Goal: Check status: Check status

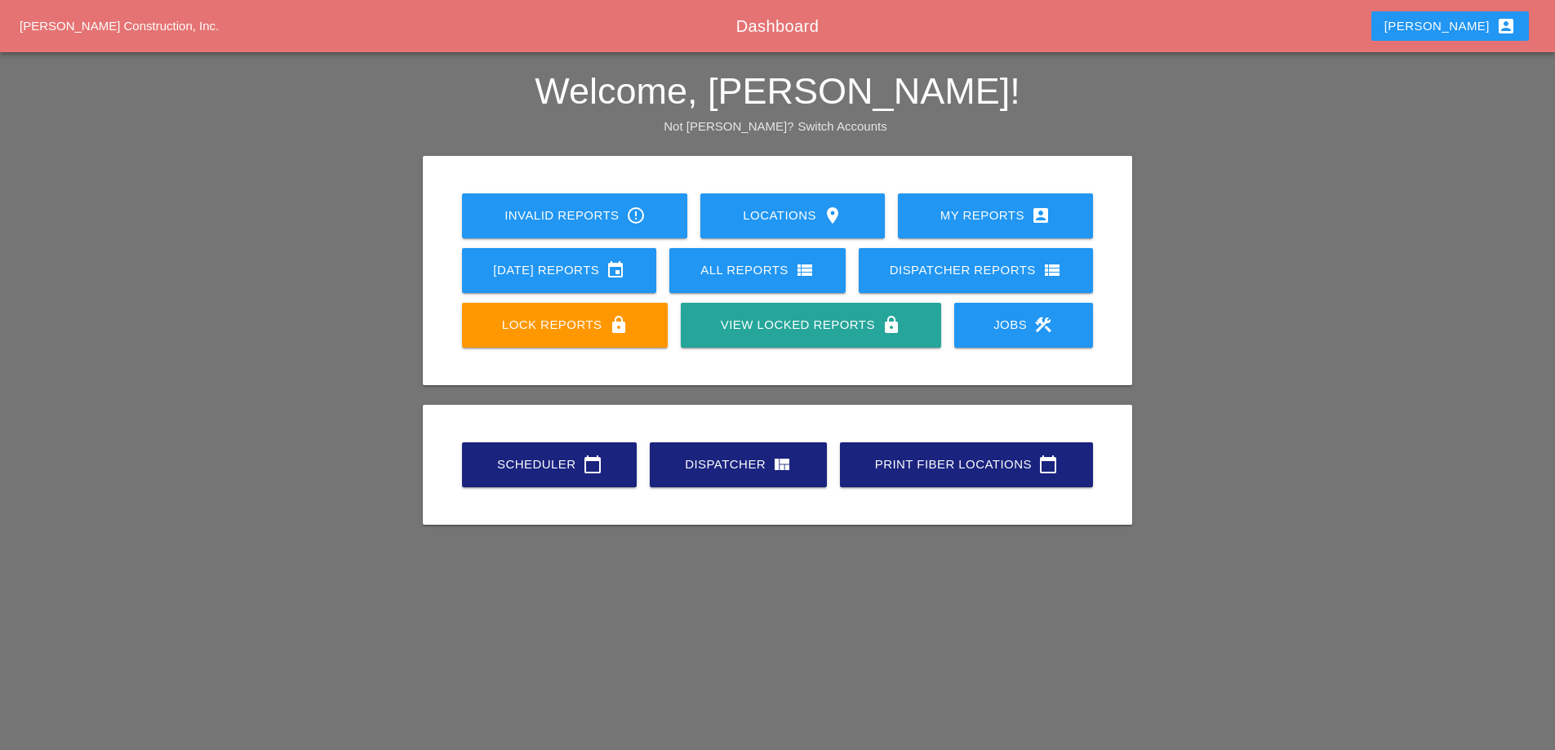
click at [573, 273] on div "[DATE] Reports event" at bounding box center [559, 270] width 142 height 20
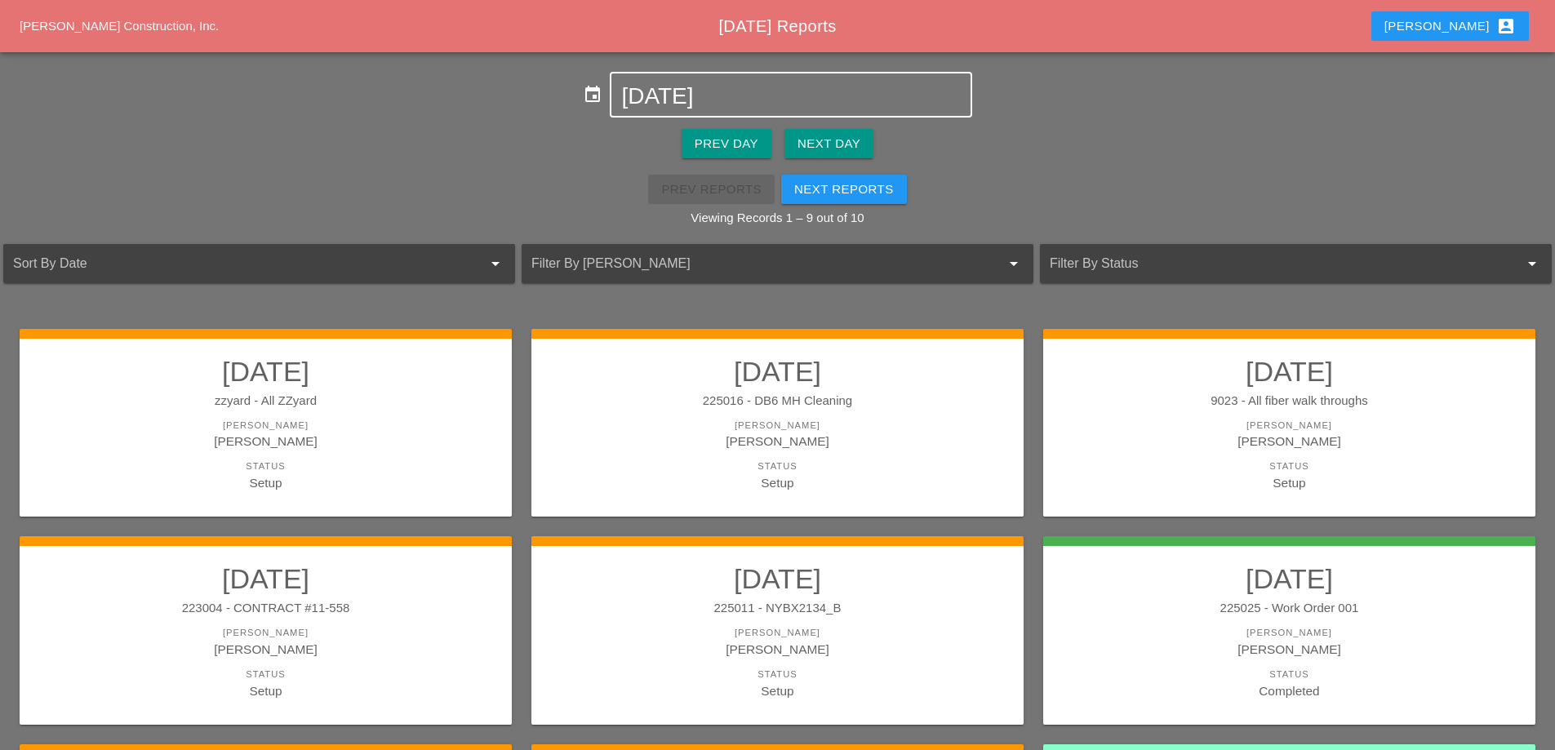
click at [757, 93] on input "[DATE]" at bounding box center [790, 96] width 339 height 26
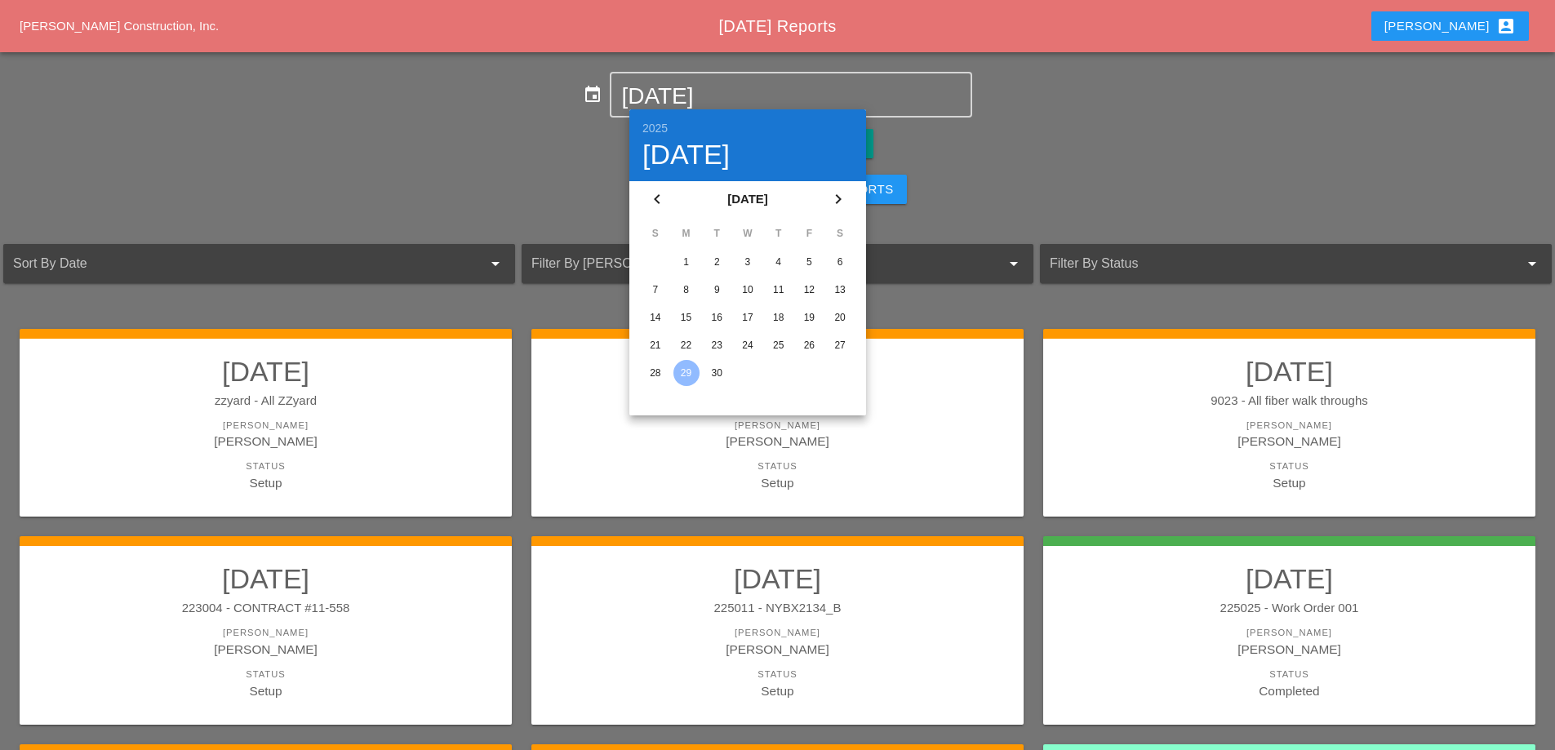
click at [804, 345] on div "26" at bounding box center [809, 345] width 26 height 26
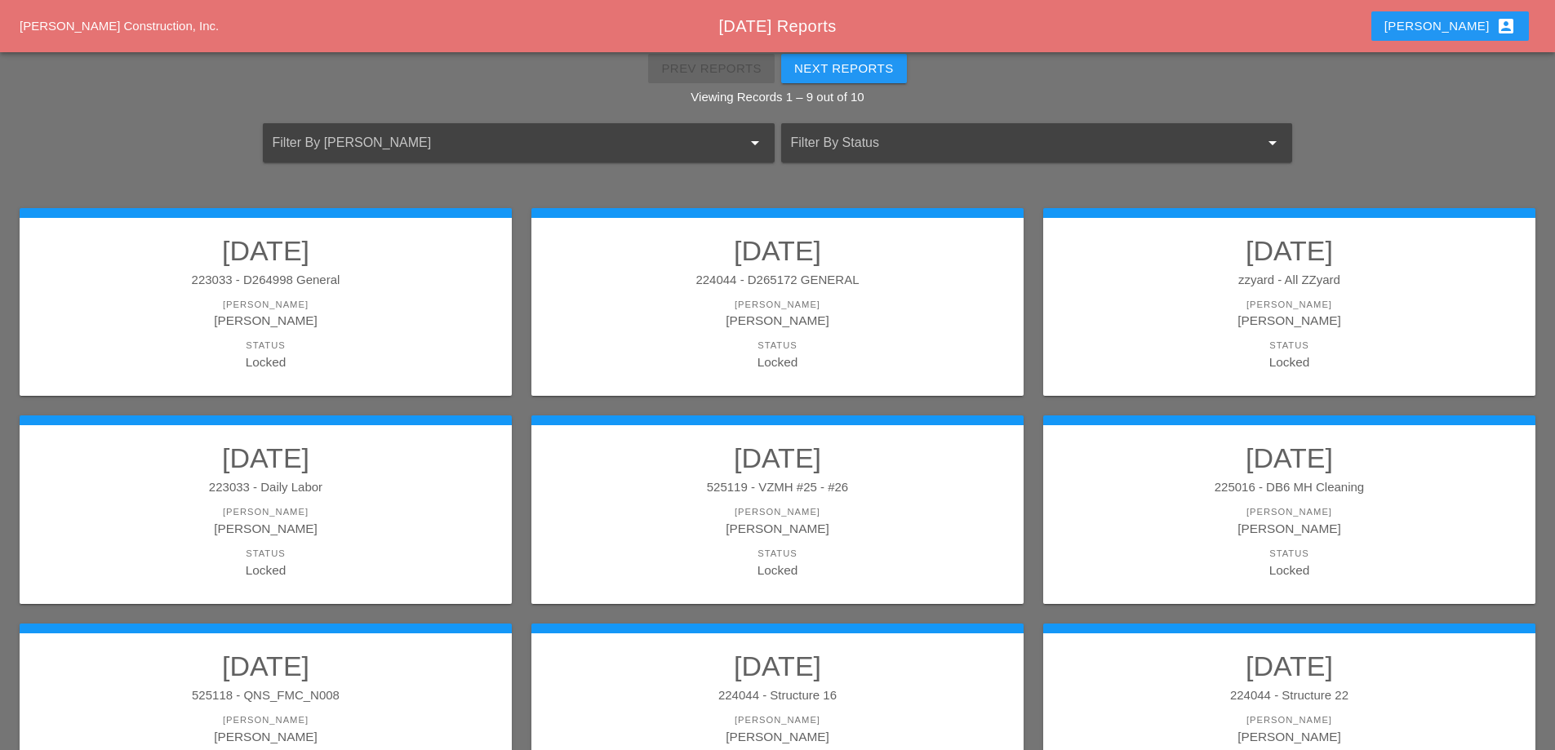
scroll to position [163, 0]
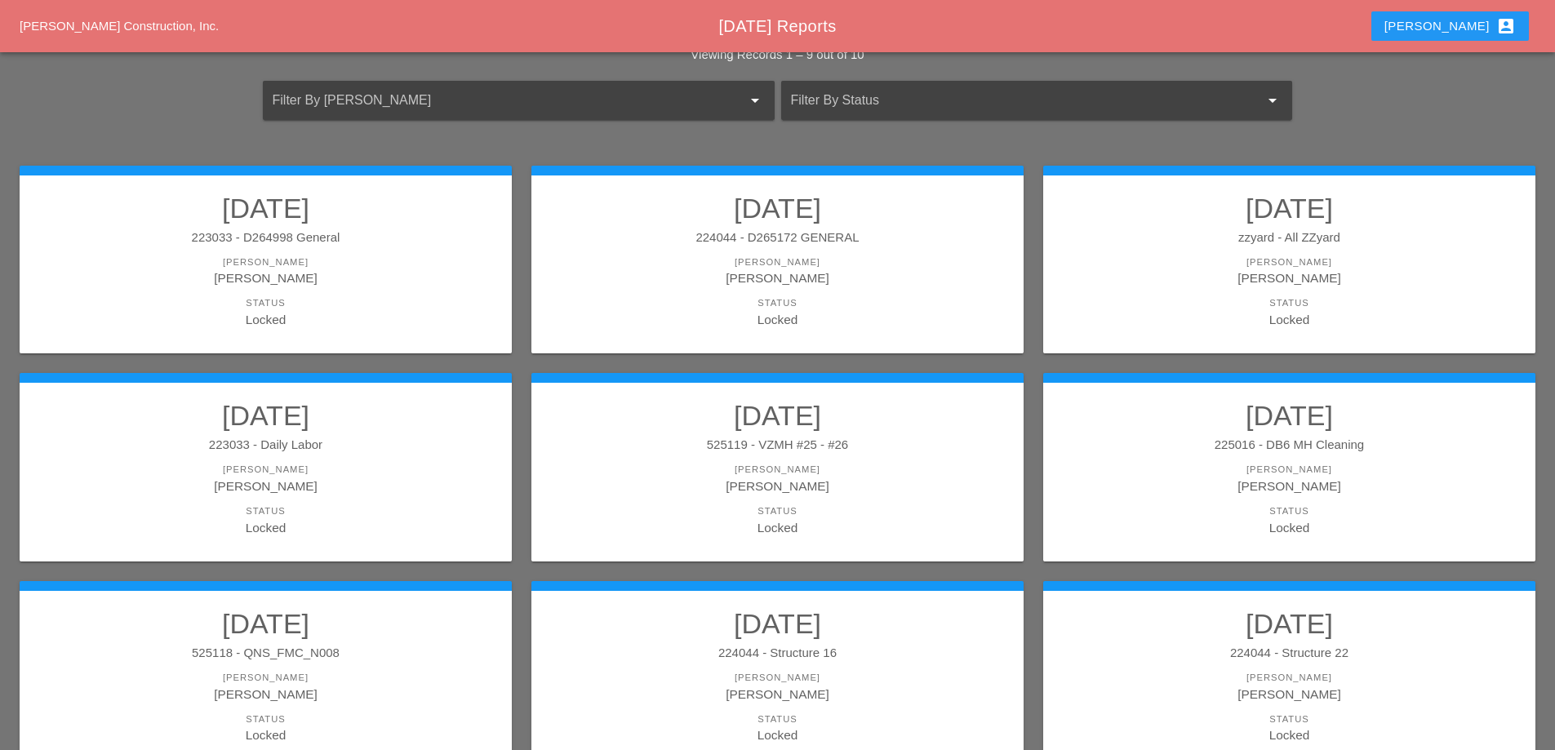
click at [398, 439] on div "223033 - Daily Labor" at bounding box center [266, 445] width 460 height 19
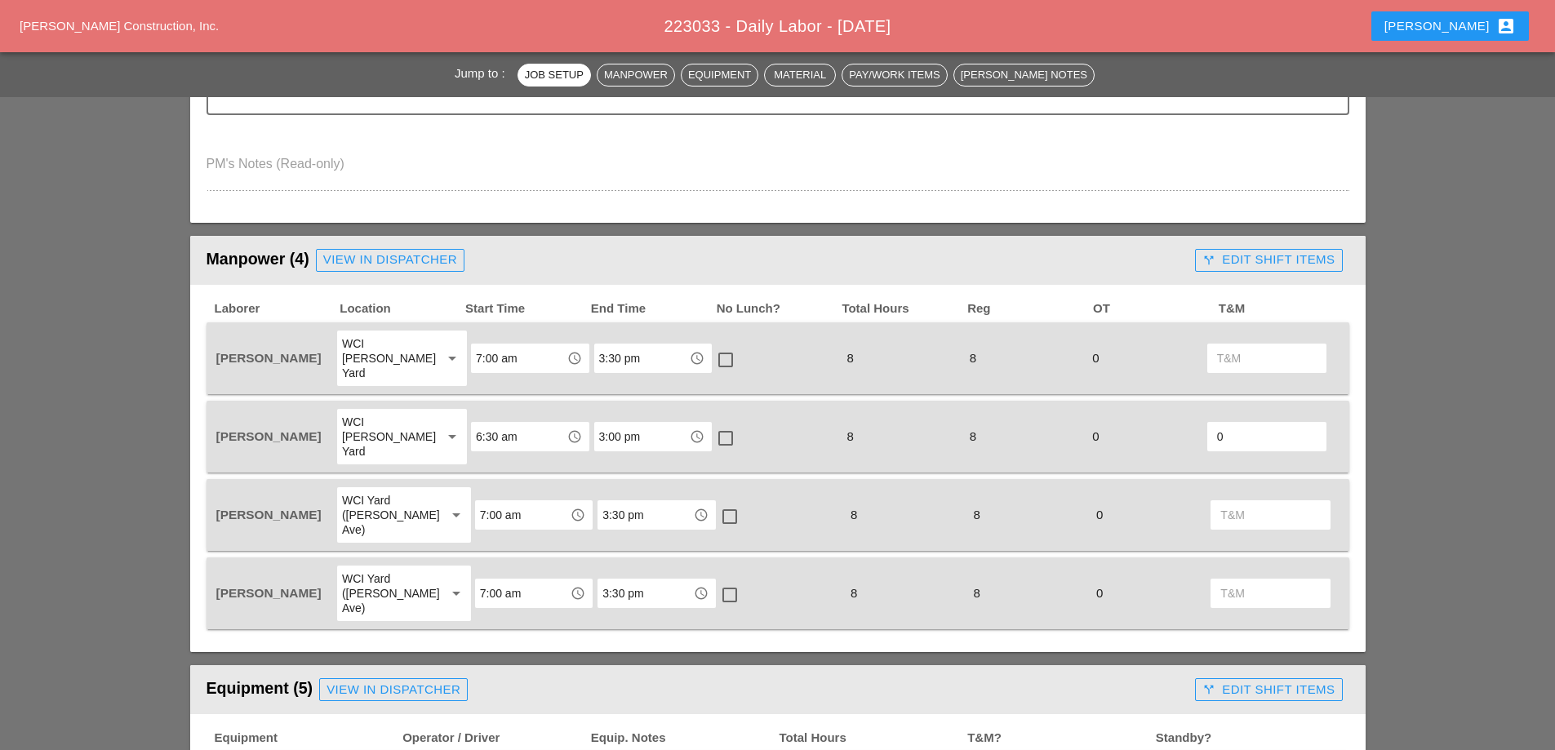
scroll to position [572, 0]
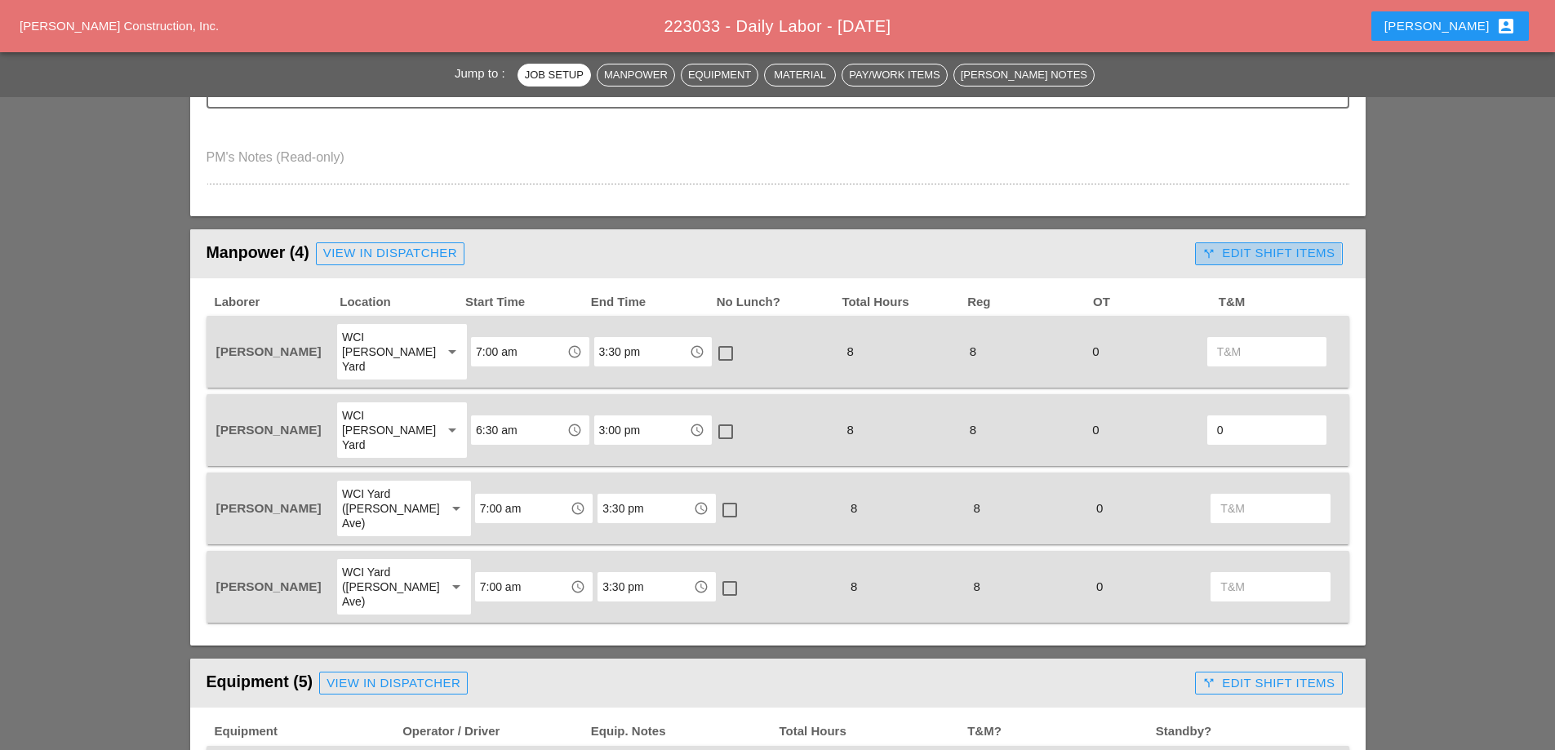
click at [1244, 258] on div "call_split Edit Shift Items" at bounding box center [1269, 253] width 132 height 19
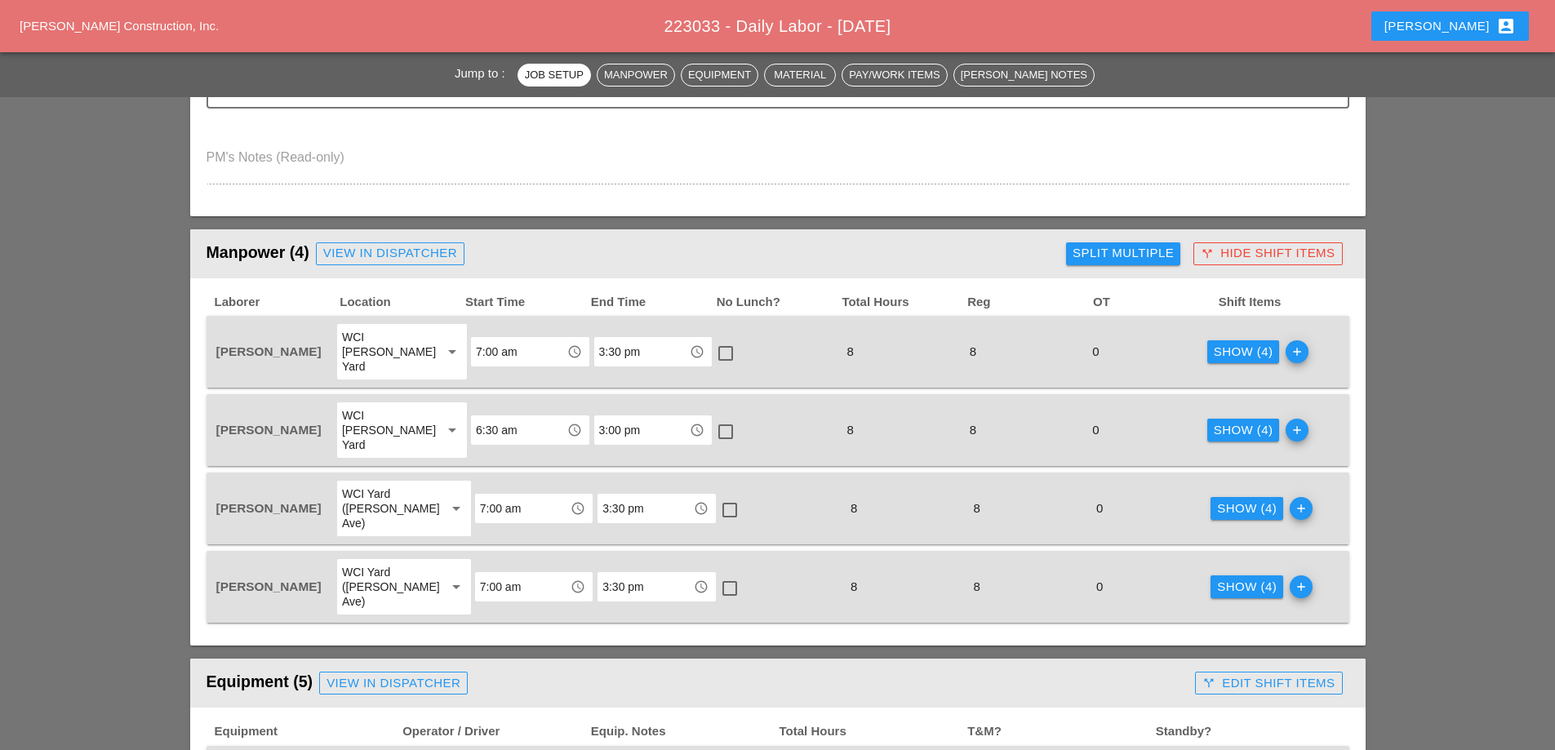
click at [1229, 421] on div "Show (4)" at bounding box center [1244, 430] width 60 height 19
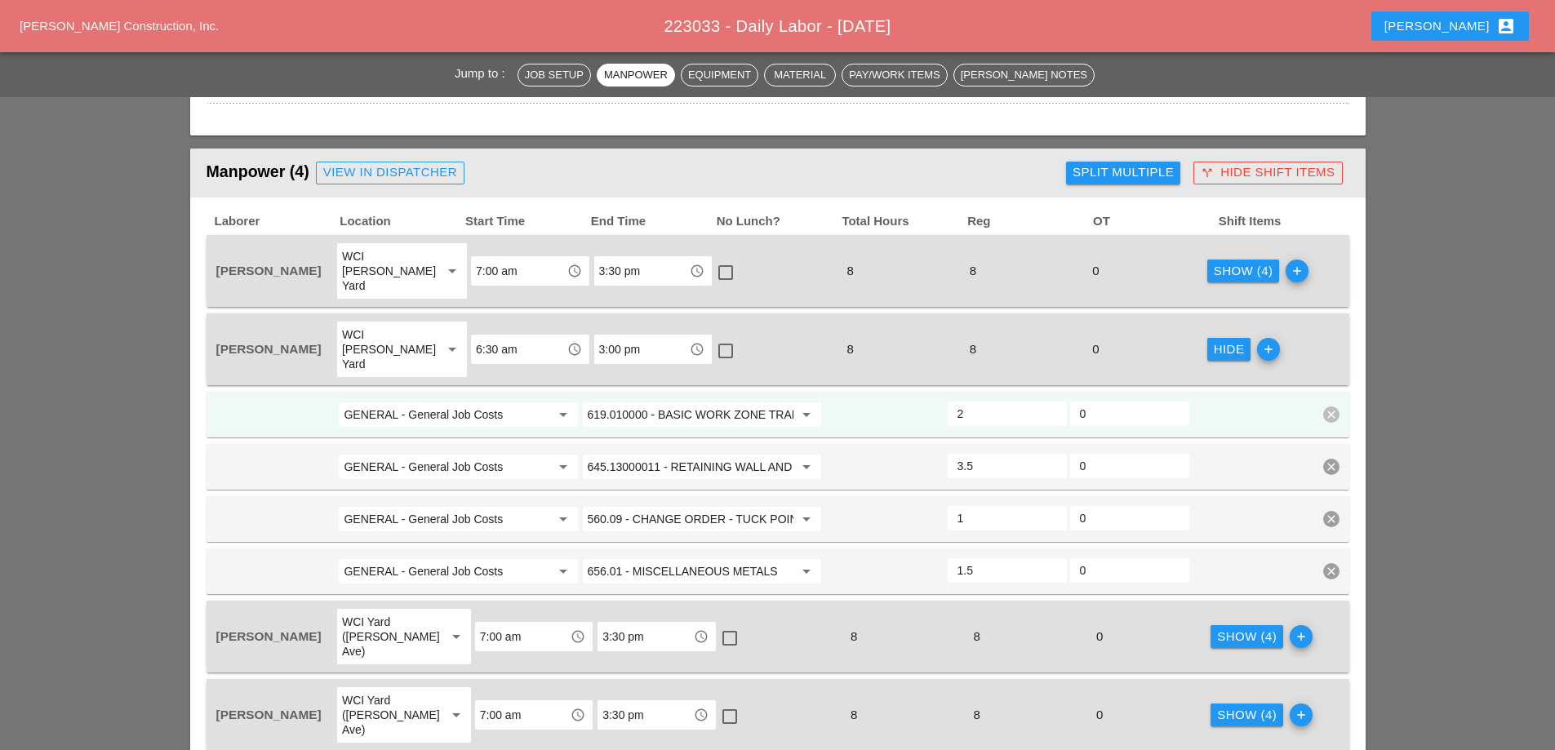
scroll to position [653, 0]
click at [1230, 261] on div "Show (4)" at bounding box center [1244, 270] width 60 height 19
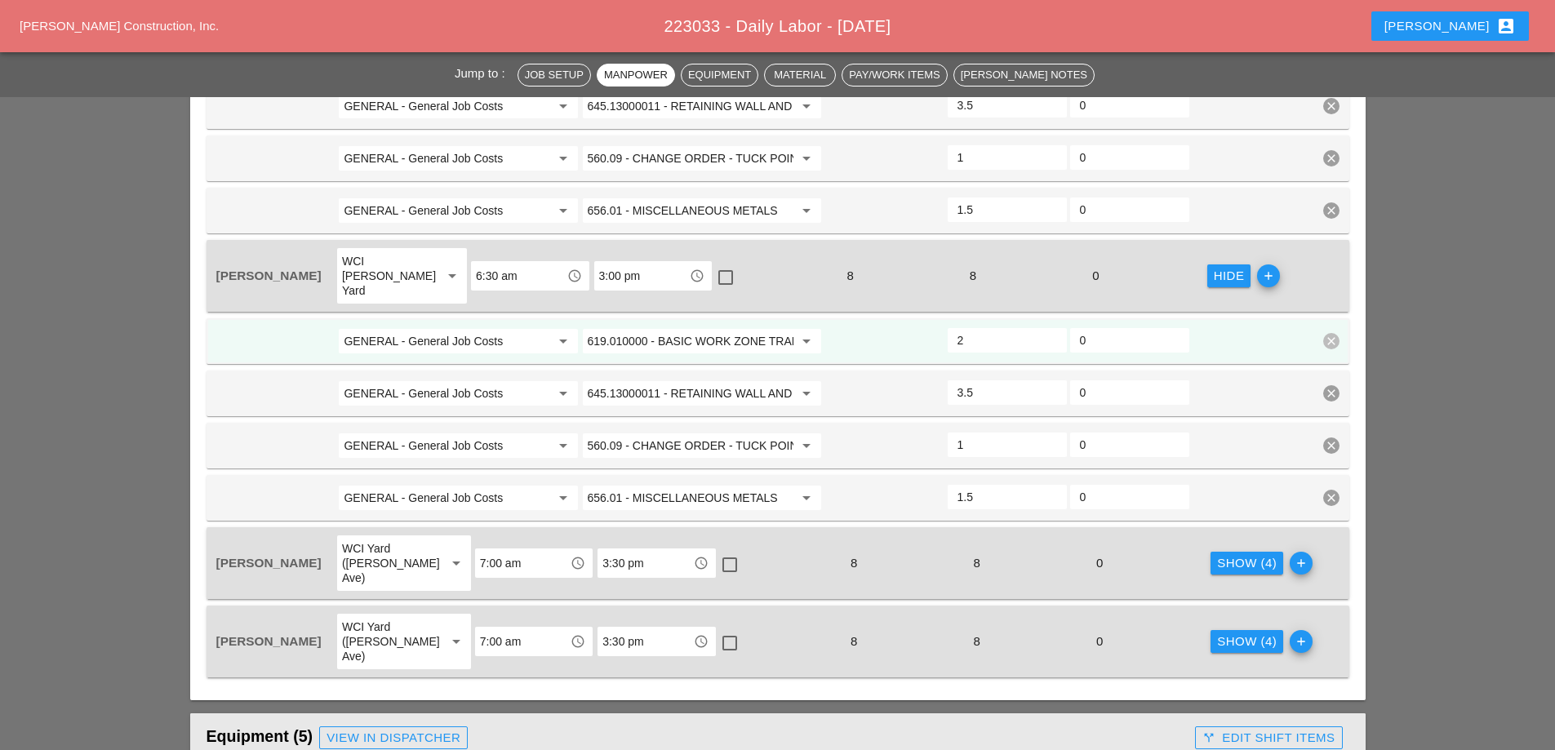
scroll to position [980, 0]
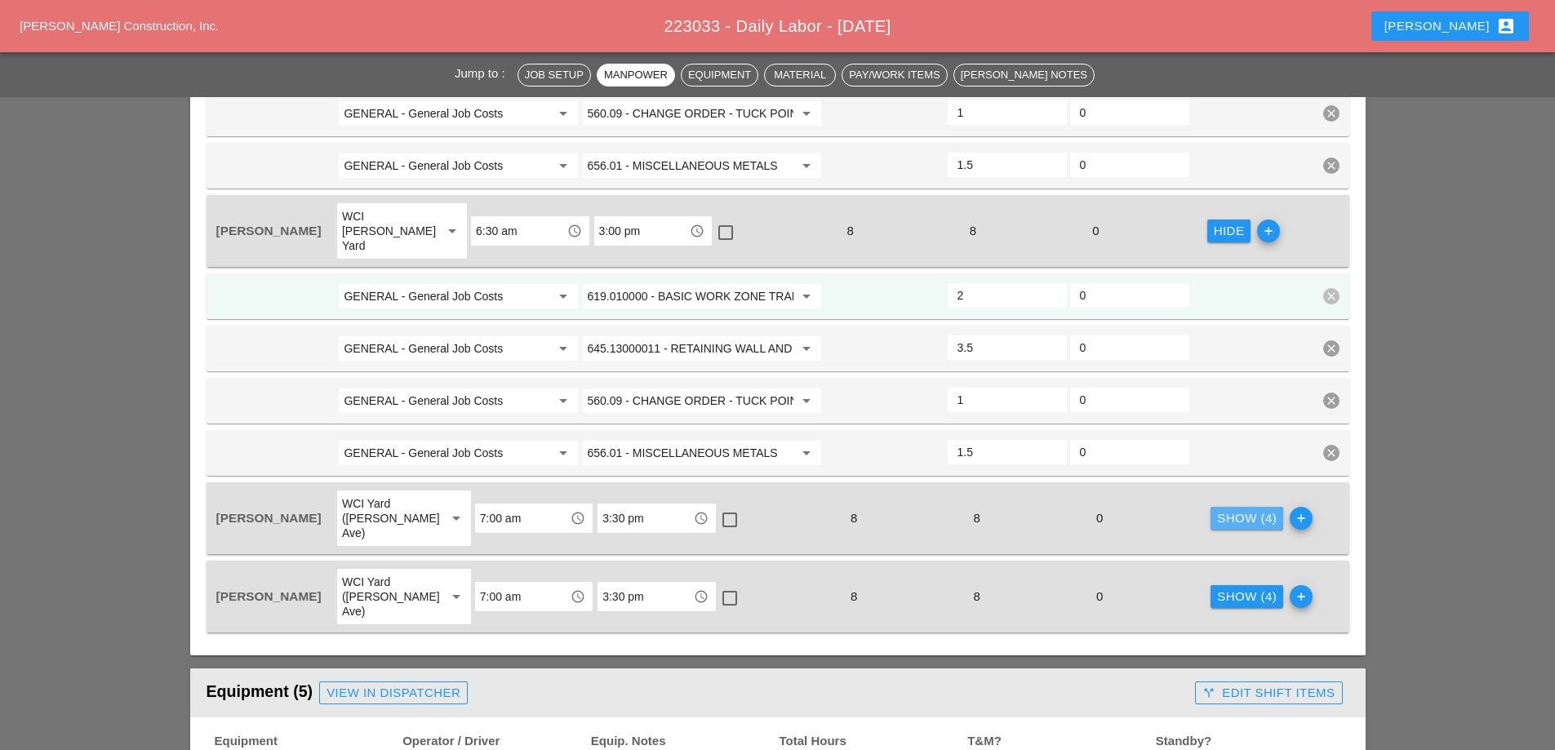
click at [1235, 509] on div "Show (4)" at bounding box center [1247, 518] width 60 height 19
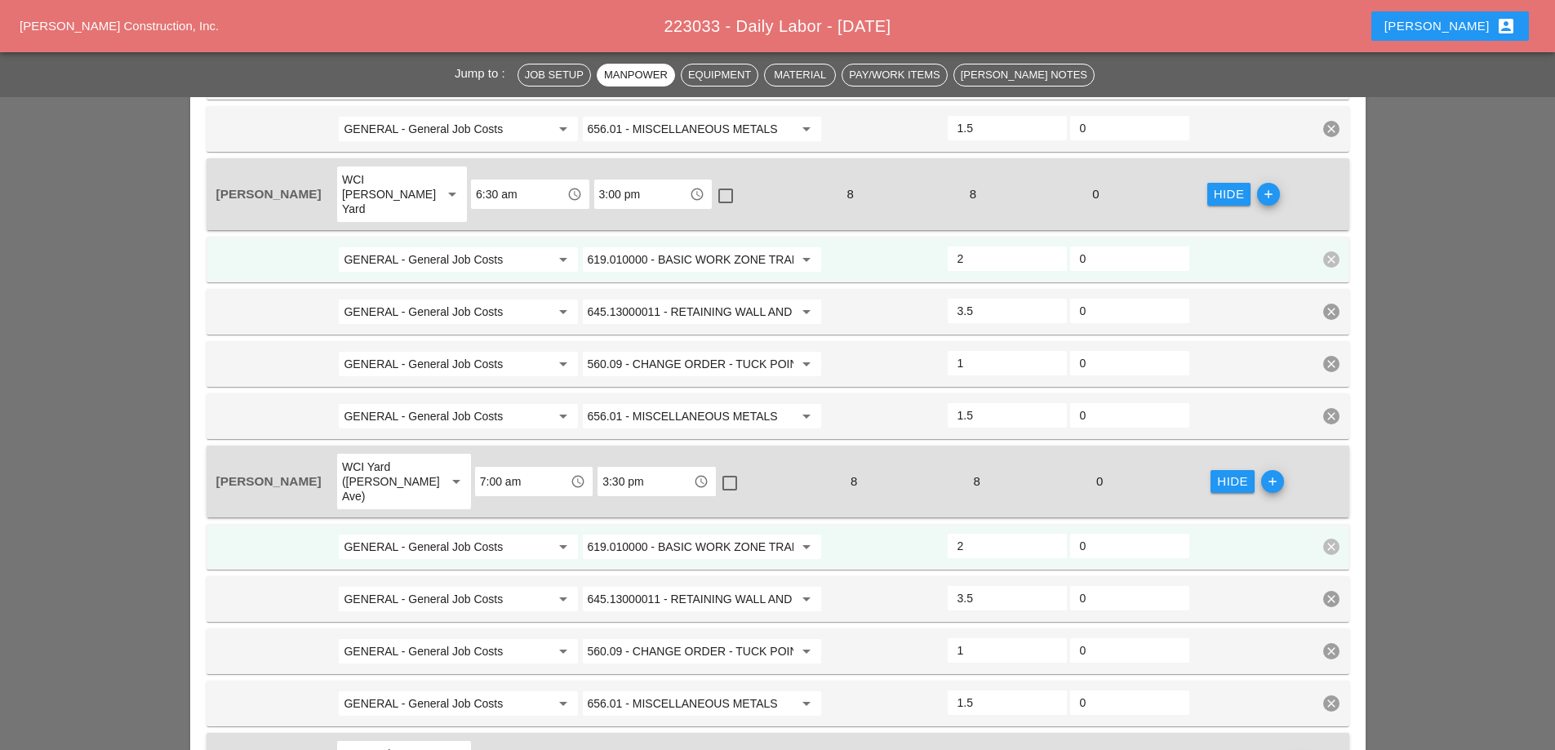
scroll to position [1143, 0]
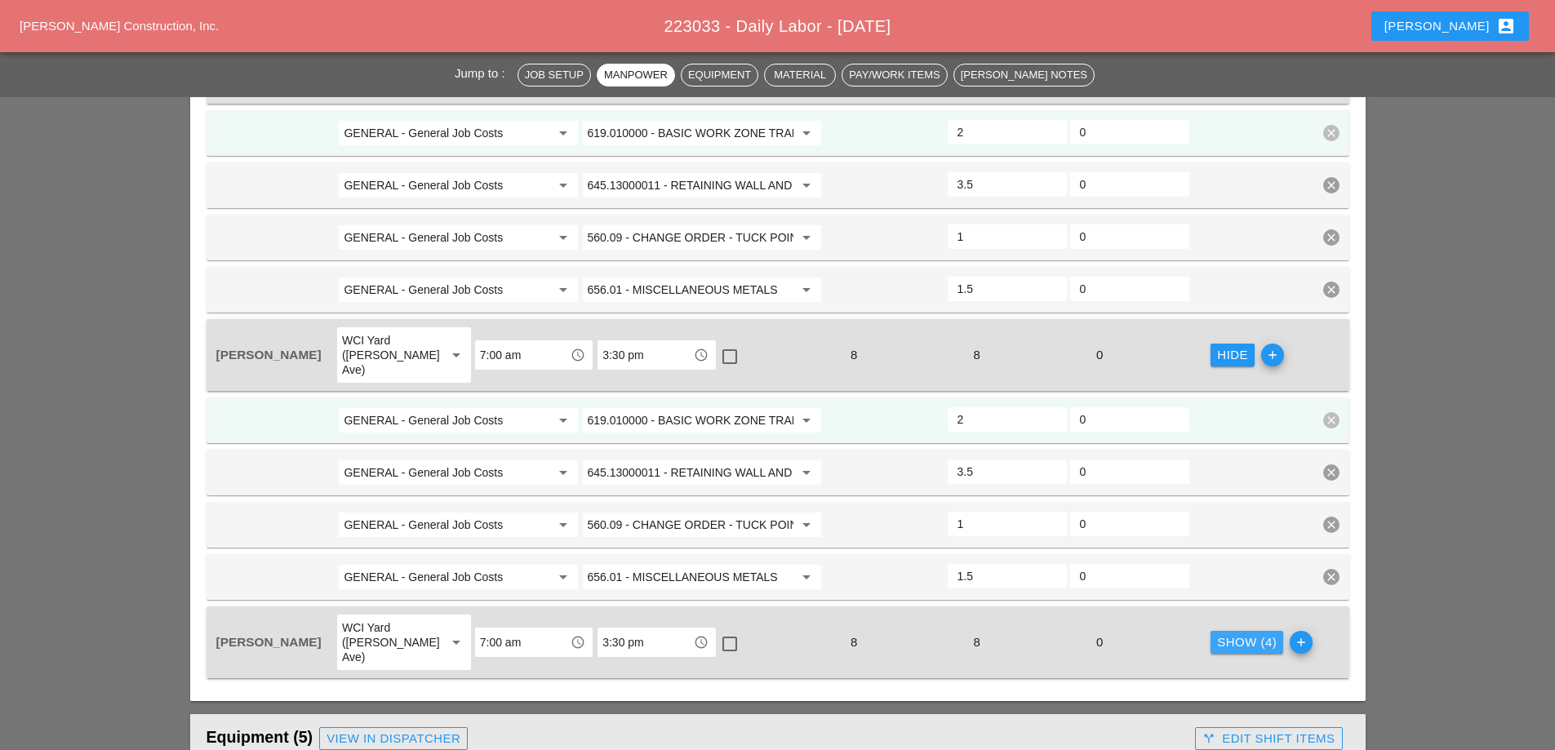
click at [1241, 634] on div "Show (4)" at bounding box center [1247, 643] width 60 height 19
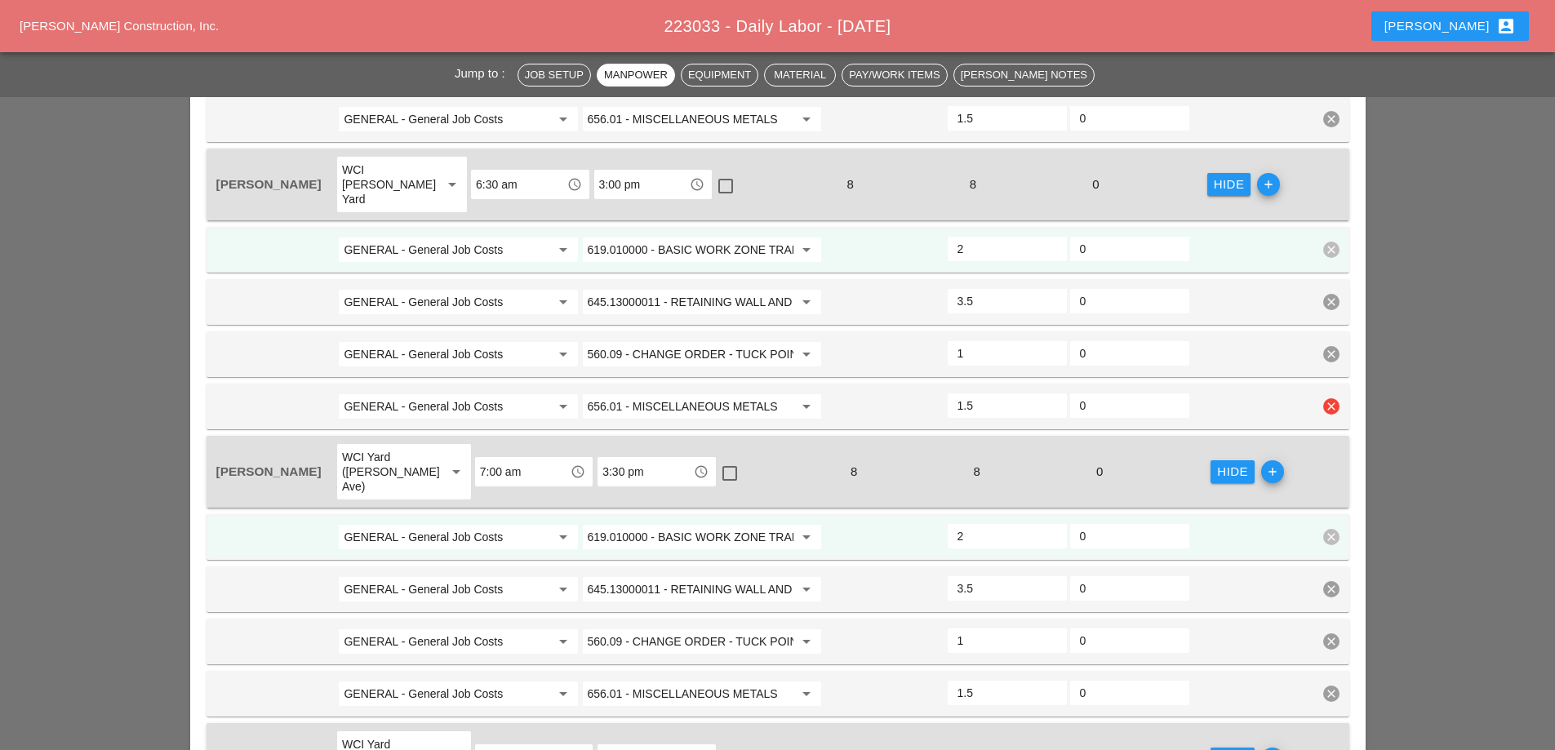
scroll to position [1061, 0]
